Goal: Task Accomplishment & Management: Manage account settings

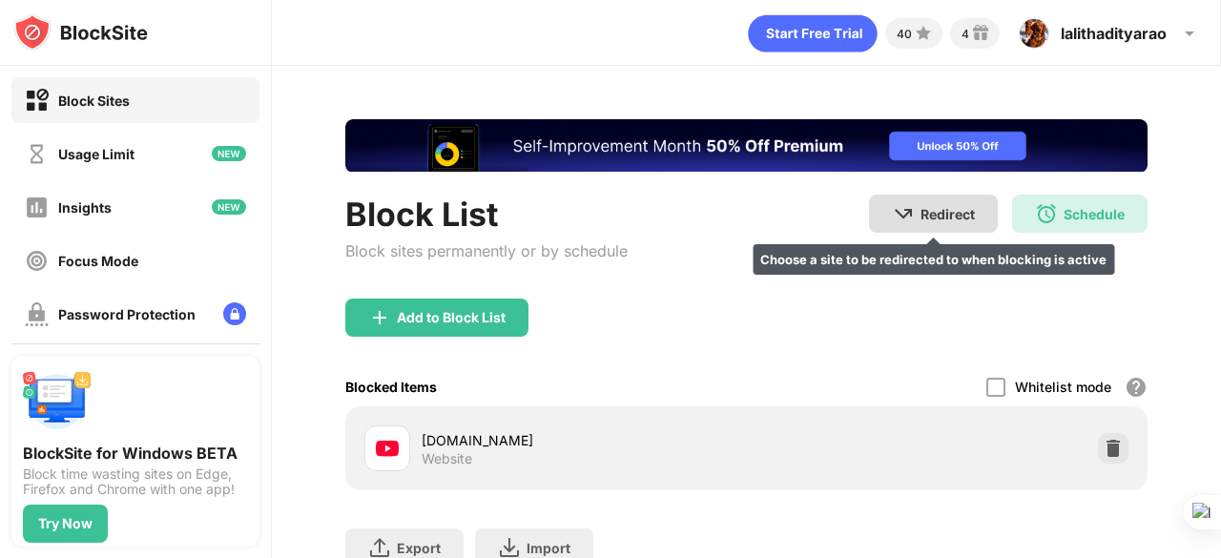
click at [920, 216] on div "Redirect" at bounding box center [947, 214] width 54 height 16
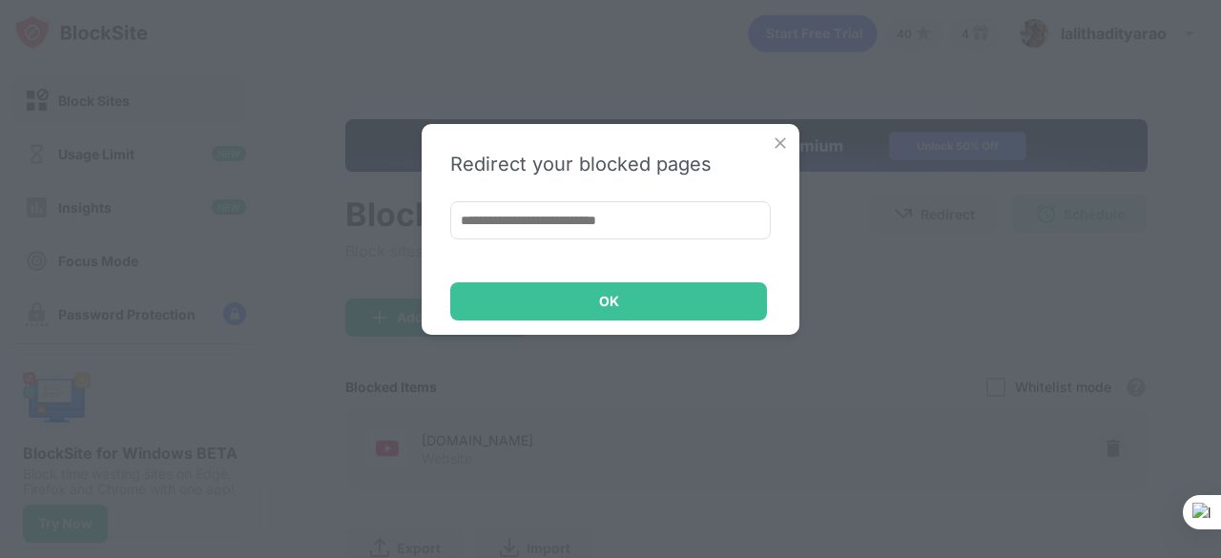
click at [777, 140] on img at bounding box center [780, 143] width 19 height 19
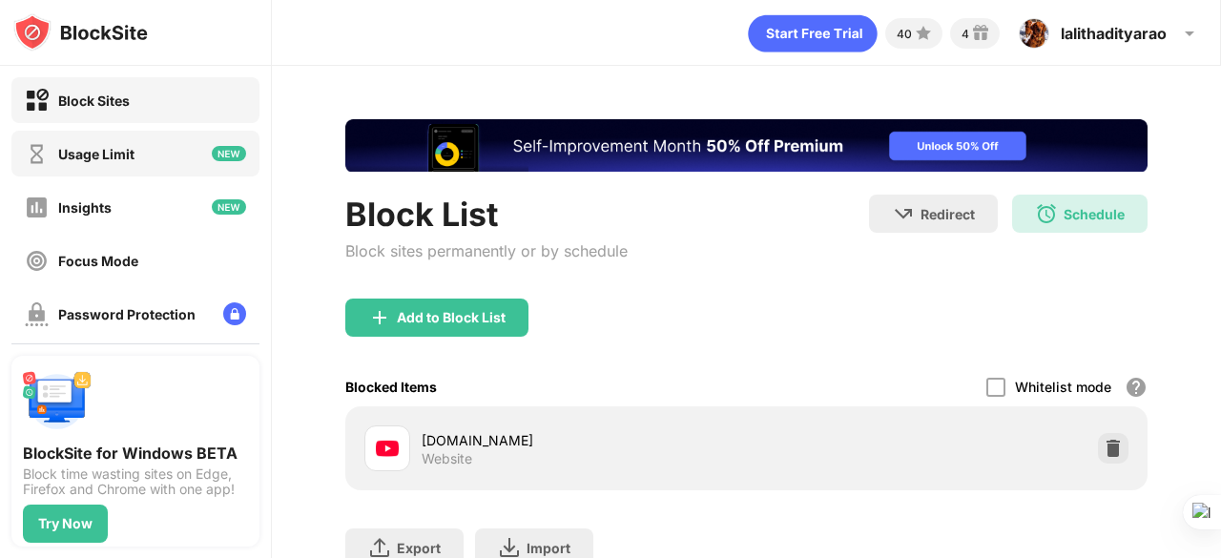
click at [113, 154] on div "Usage Limit" at bounding box center [96, 154] width 76 height 16
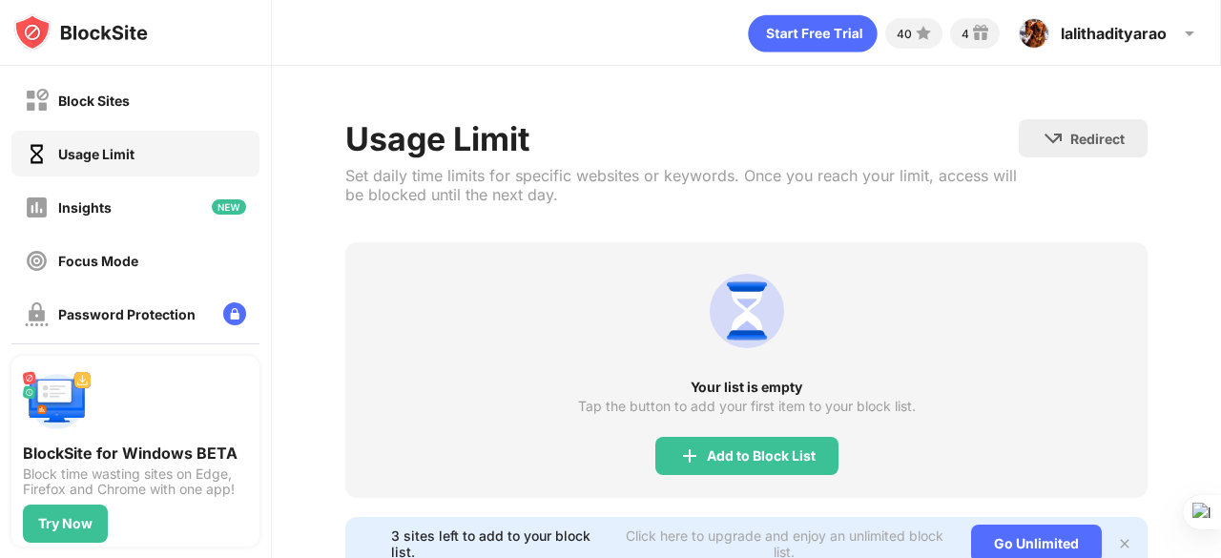
scroll to position [78, 0]
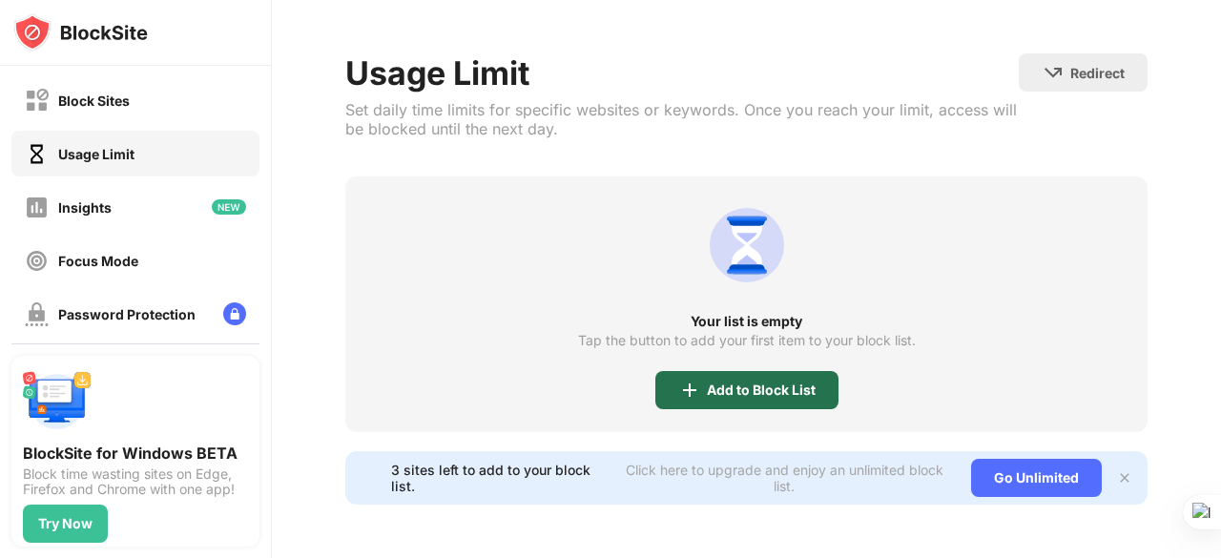
click at [766, 382] on div "Add to Block List" at bounding box center [761, 389] width 109 height 15
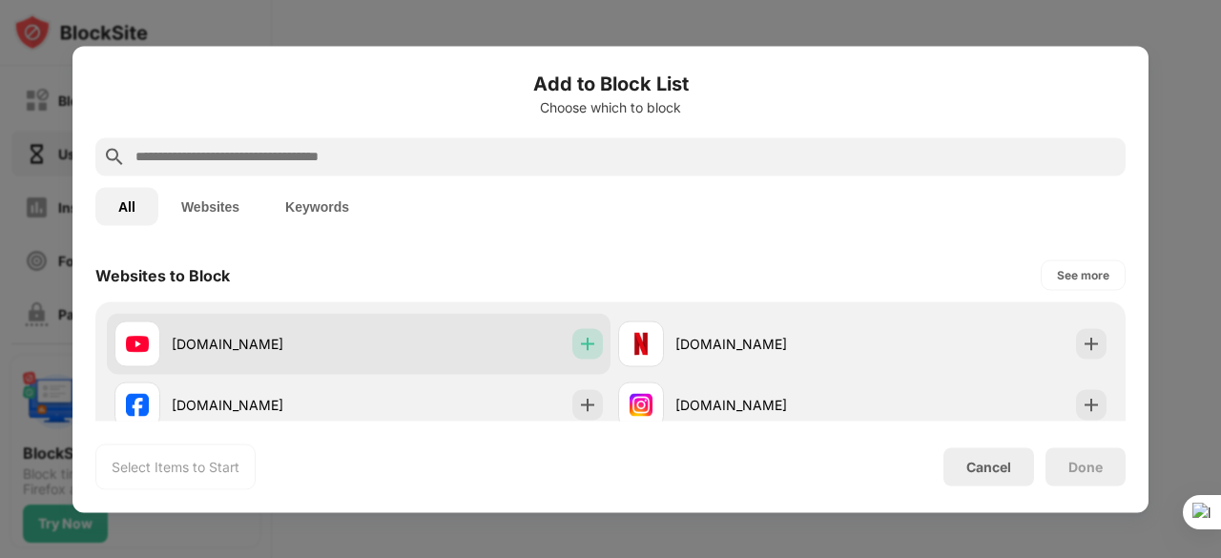
click at [572, 342] on div at bounding box center [587, 343] width 31 height 31
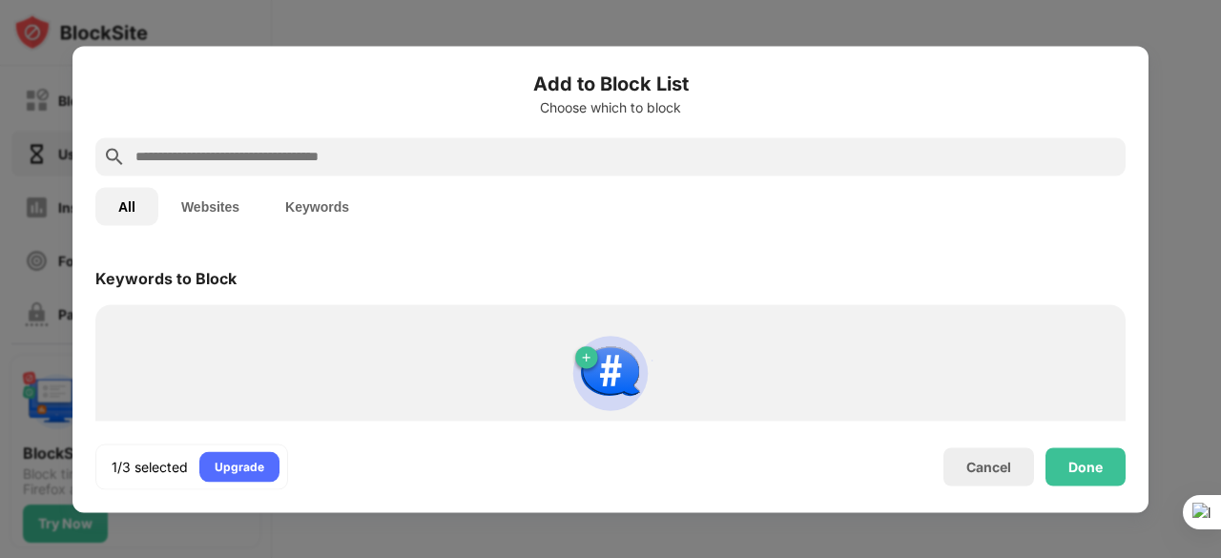
scroll to position [780, 0]
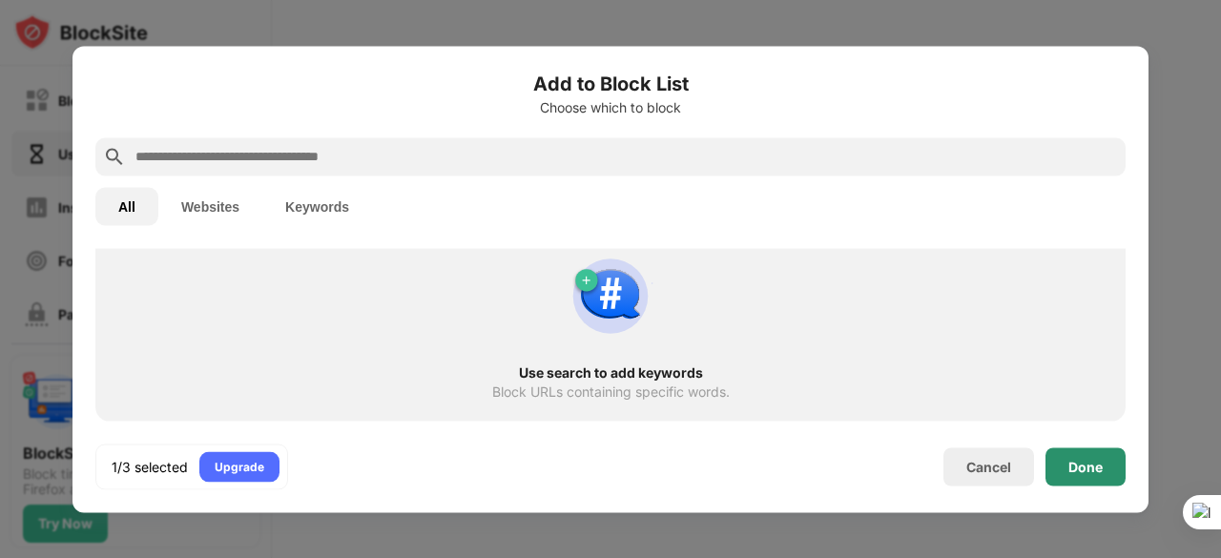
click at [1068, 470] on div "Done" at bounding box center [1085, 466] width 34 height 15
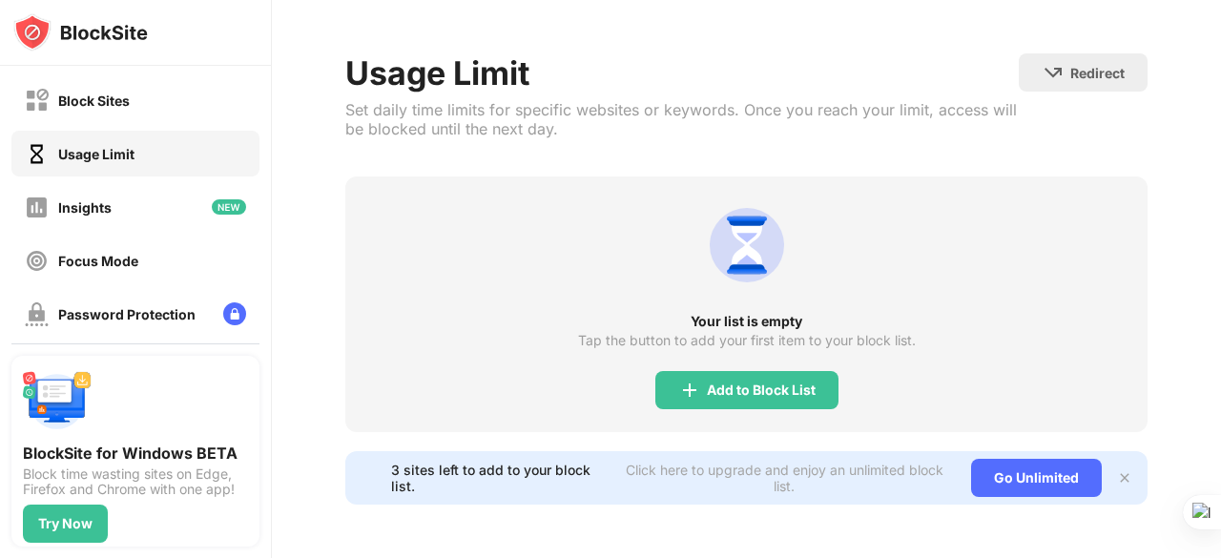
scroll to position [52, 0]
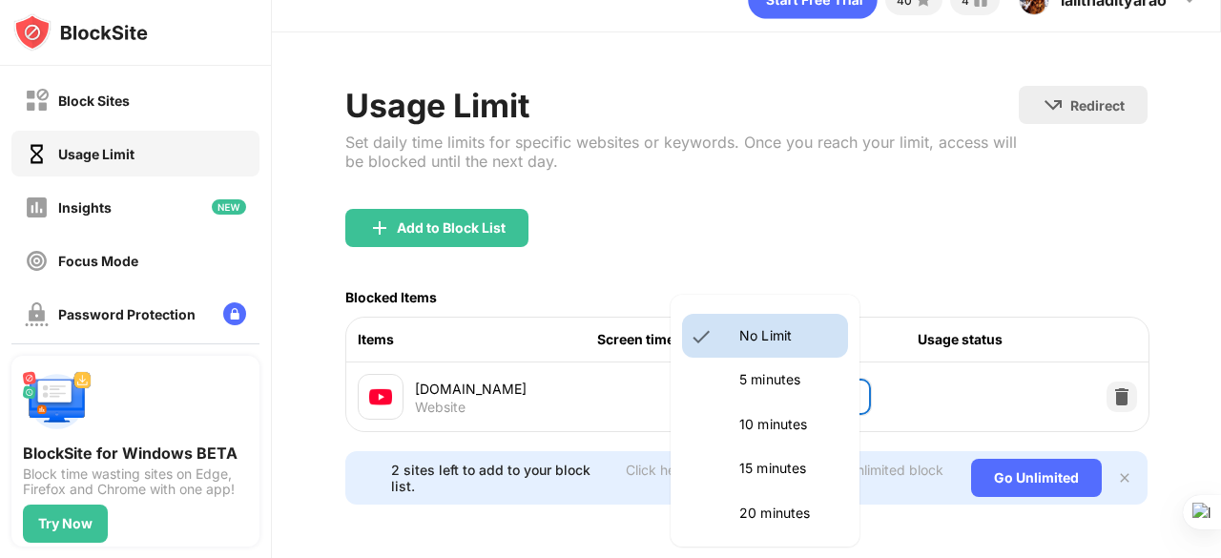
click at [820, 375] on body "Block Sites Usage Limit Insights Focus Mode Password Protection Custom Block Pa…" at bounding box center [610, 279] width 1221 height 558
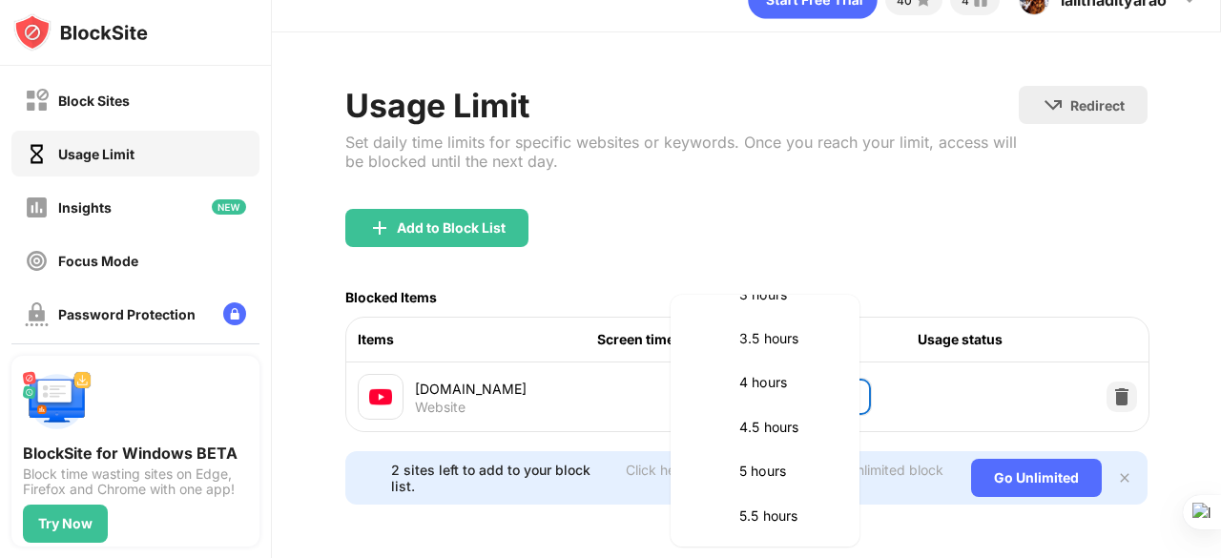
scroll to position [755, 0]
click at [820, 375] on p "4 hours" at bounding box center [787, 376] width 97 height 21
click at [779, 377] on body "Block Sites Usage Limit Insights Focus Mode Password Protection Custom Block Pa…" at bounding box center [610, 279] width 1221 height 558
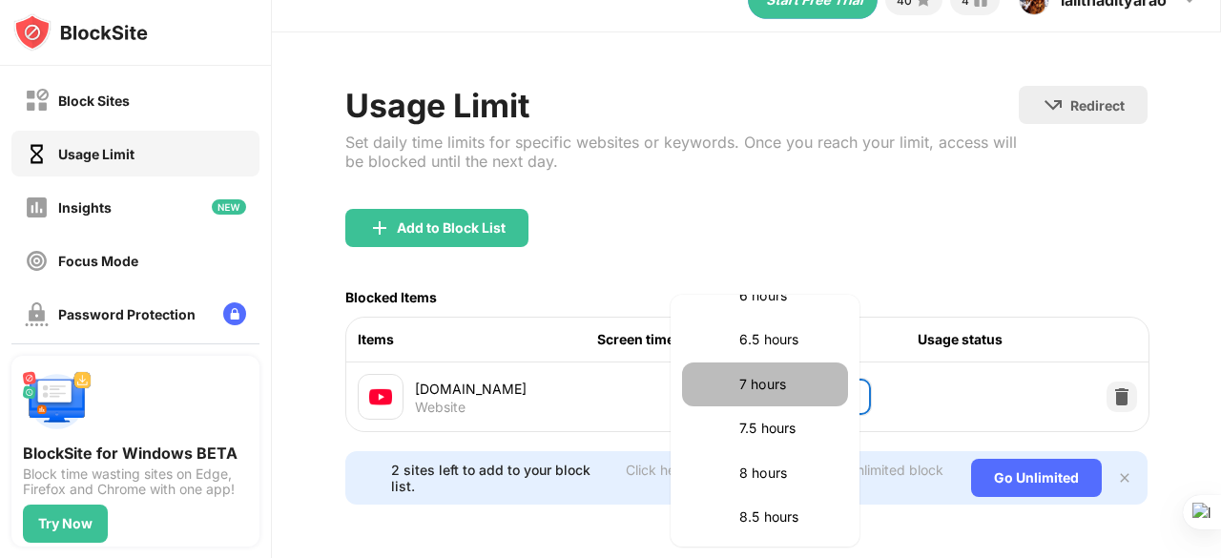
click at [772, 379] on p "7 hours" at bounding box center [787, 384] width 97 height 21
type input "***"
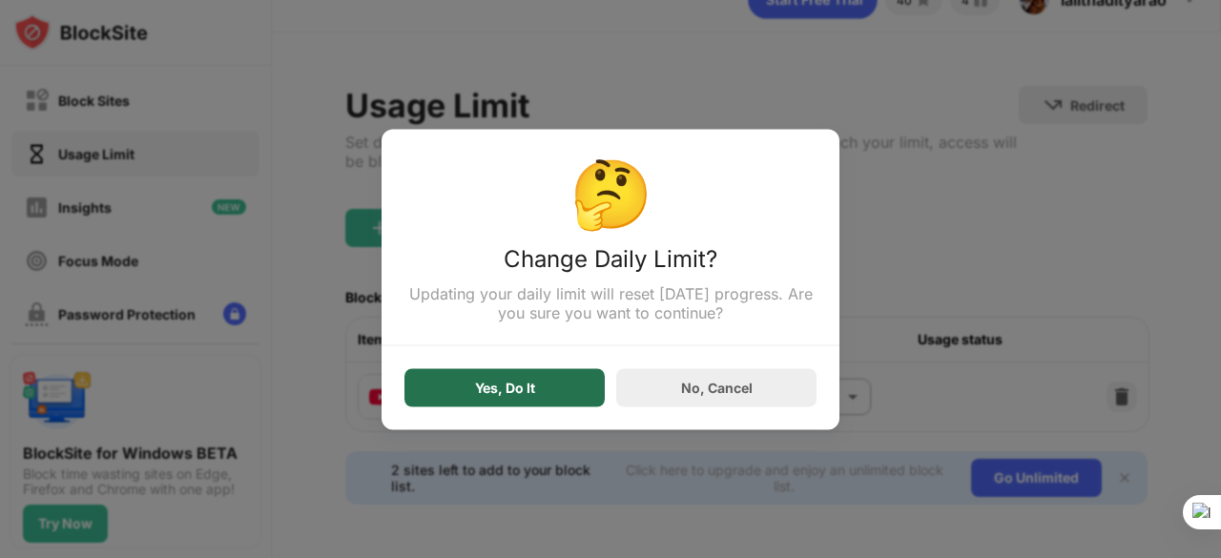
click at [578, 390] on div "Yes, Do It" at bounding box center [504, 387] width 200 height 38
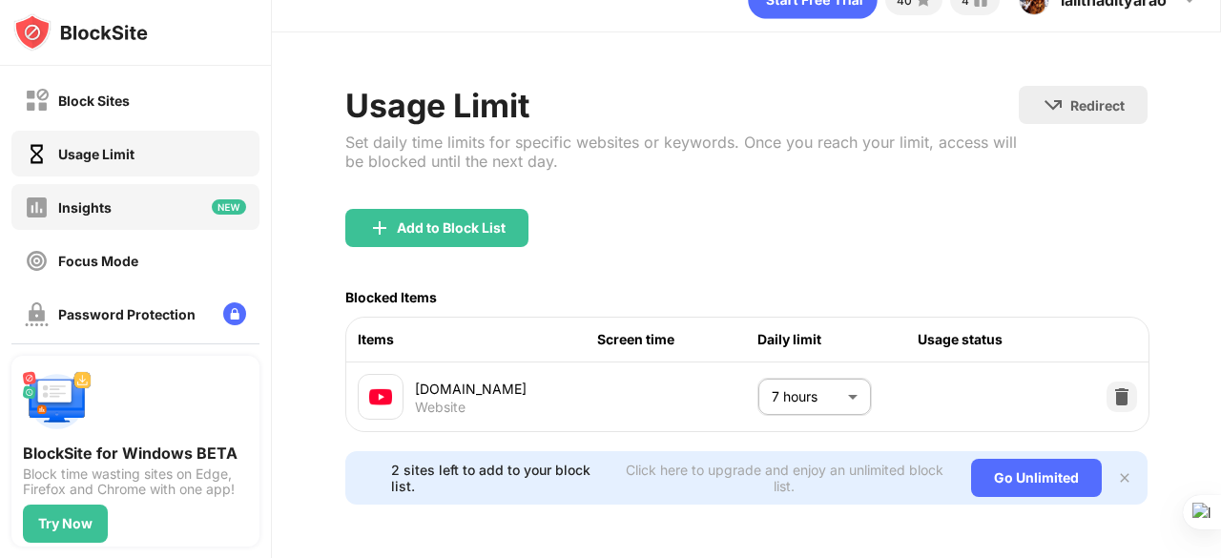
click at [120, 188] on div "Insights" at bounding box center [135, 207] width 248 height 46
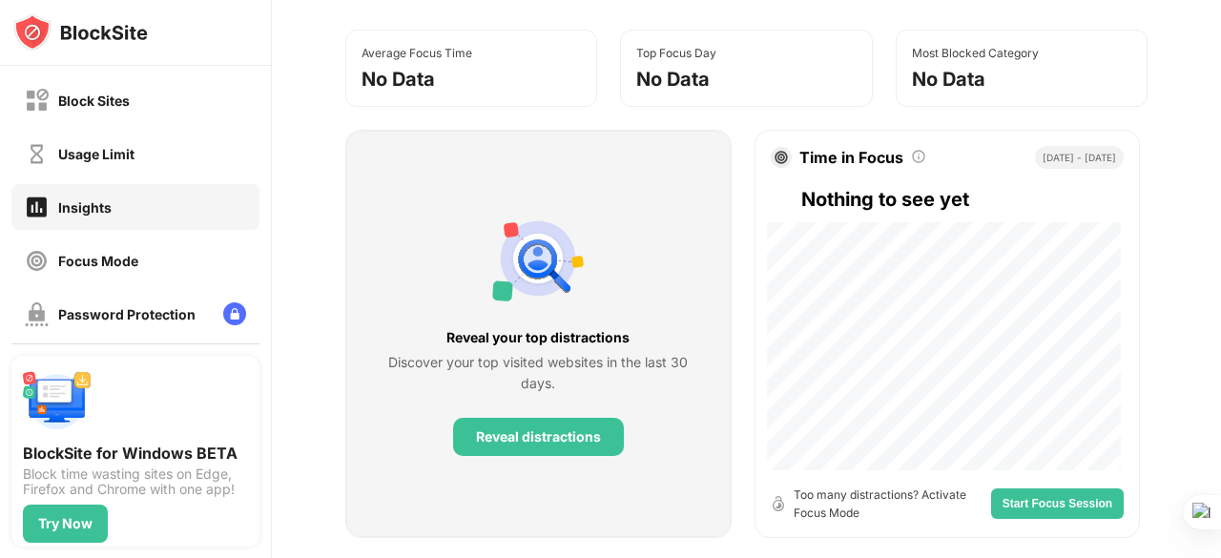
scroll to position [223, 0]
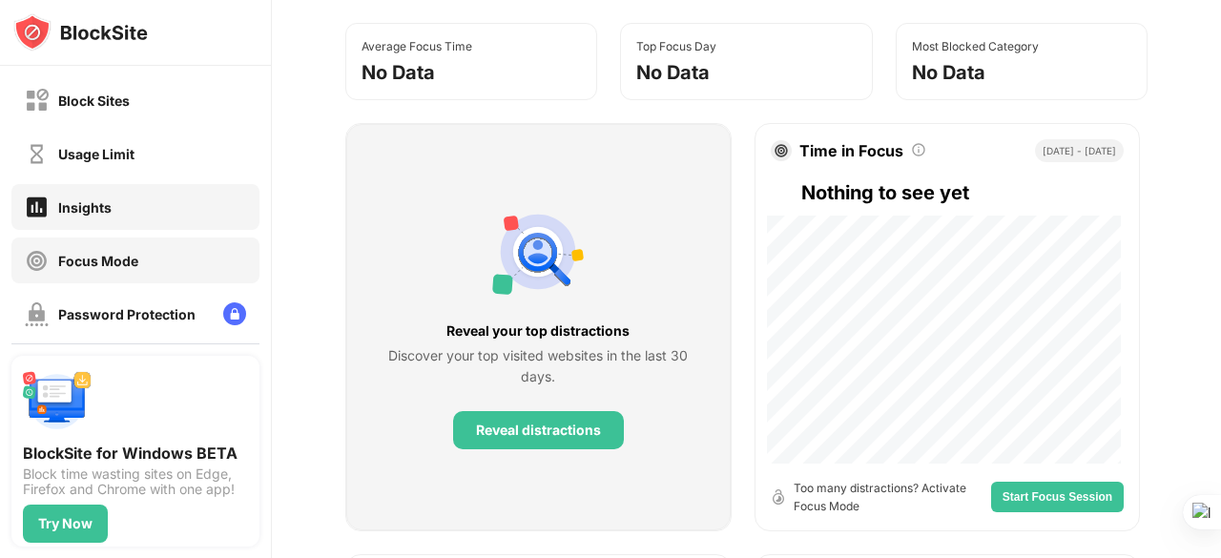
click at [123, 273] on div "Focus Mode" at bounding box center [135, 260] width 248 height 46
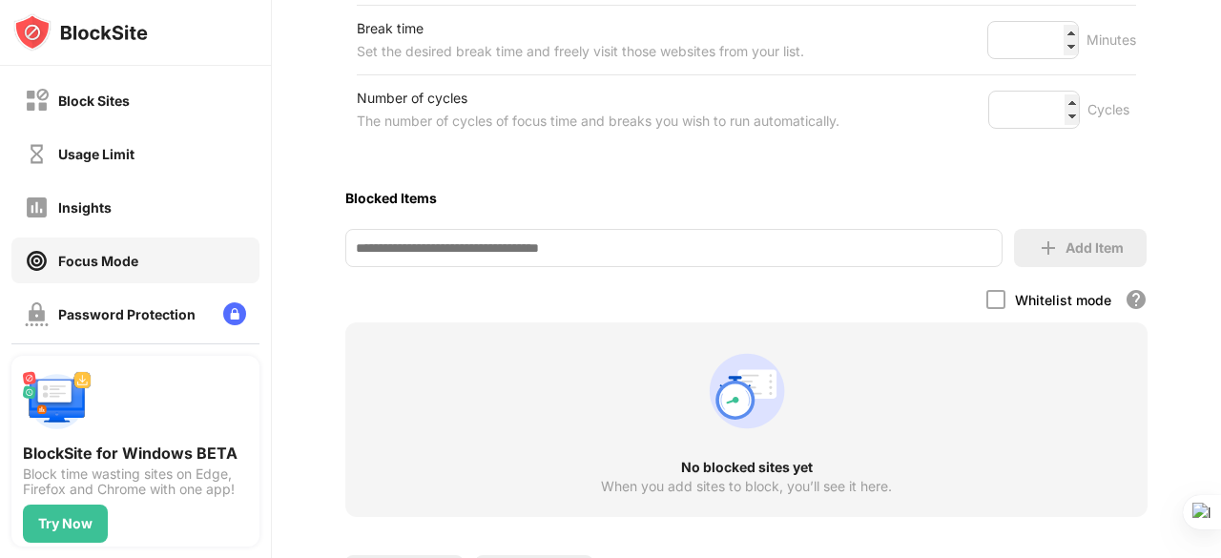
scroll to position [406, 0]
click at [140, 319] on div "Password Protection" at bounding box center [126, 314] width 137 height 16
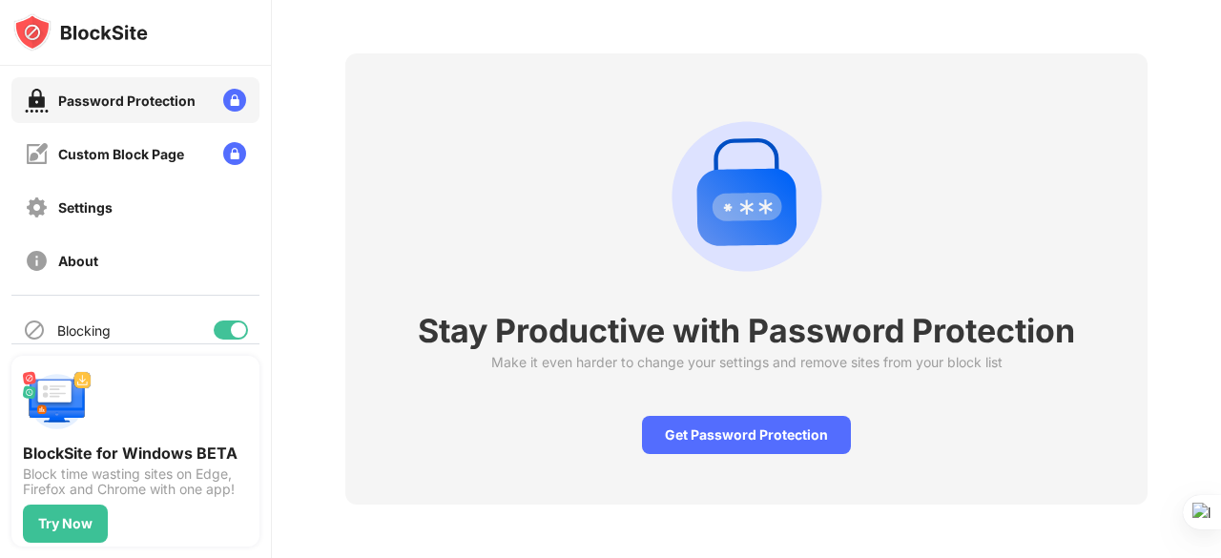
scroll to position [234, 0]
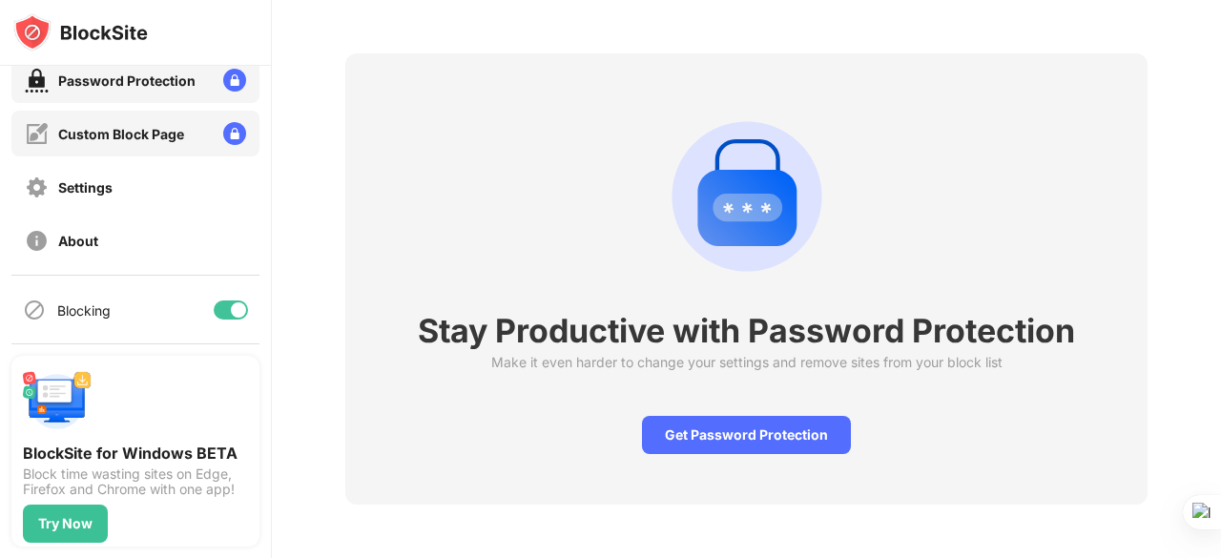
click at [151, 135] on div "Custom Block Page" at bounding box center [121, 134] width 126 height 16
